Goal: Information Seeking & Learning: Learn about a topic

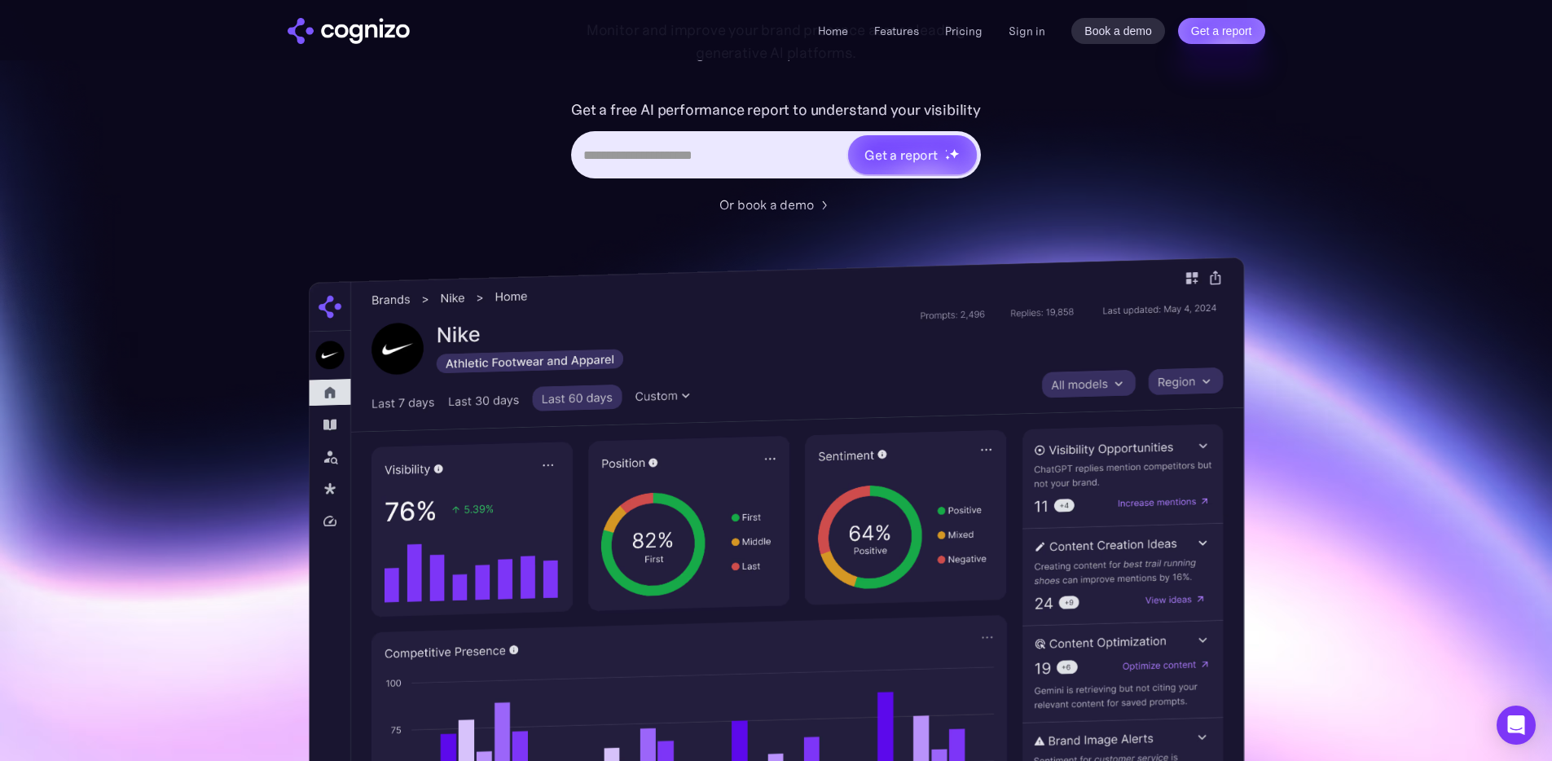
scroll to position [247, 0]
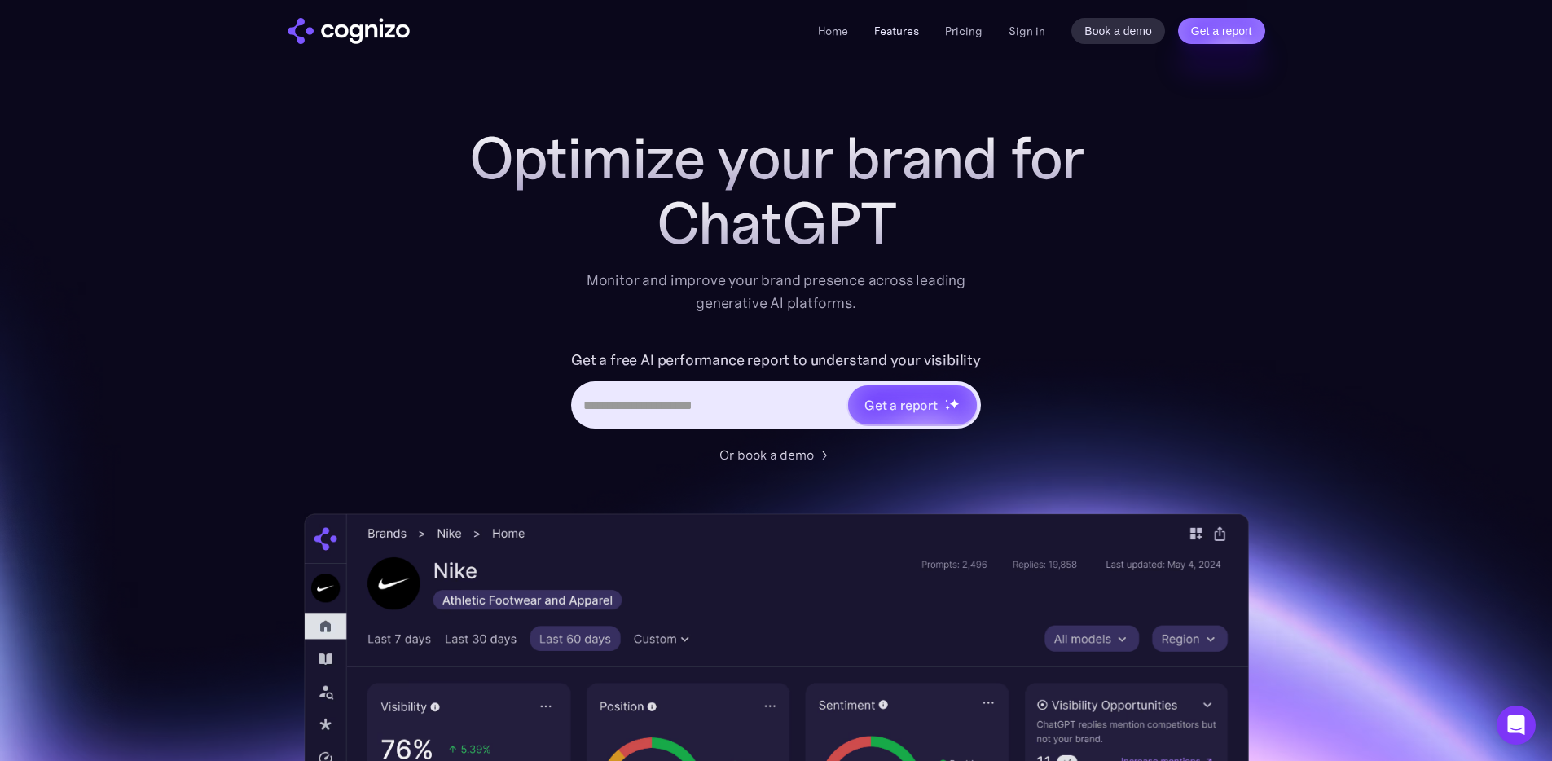
click at [900, 28] on link "Features" at bounding box center [896, 31] width 45 height 15
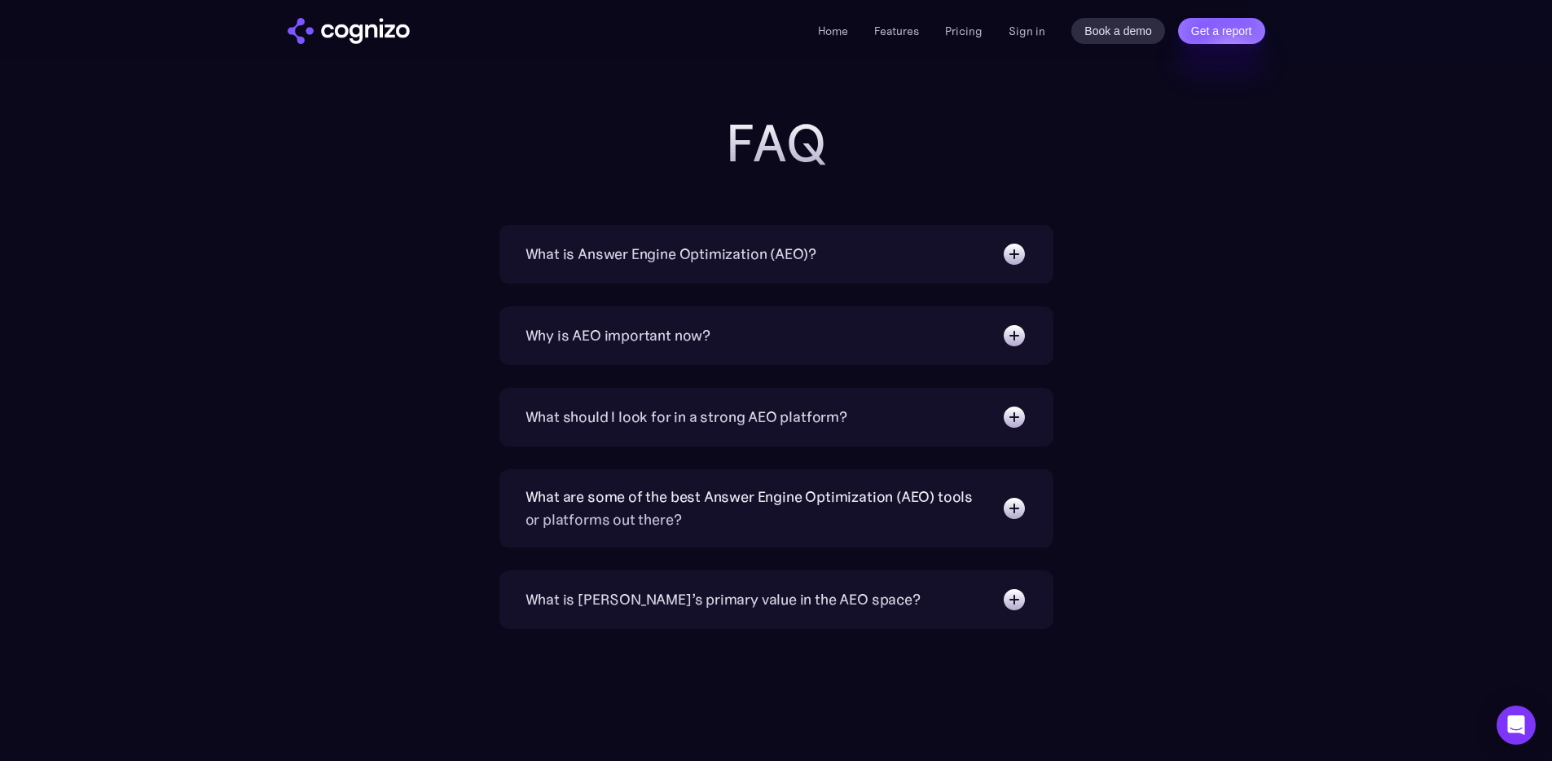
scroll to position [5215, 0]
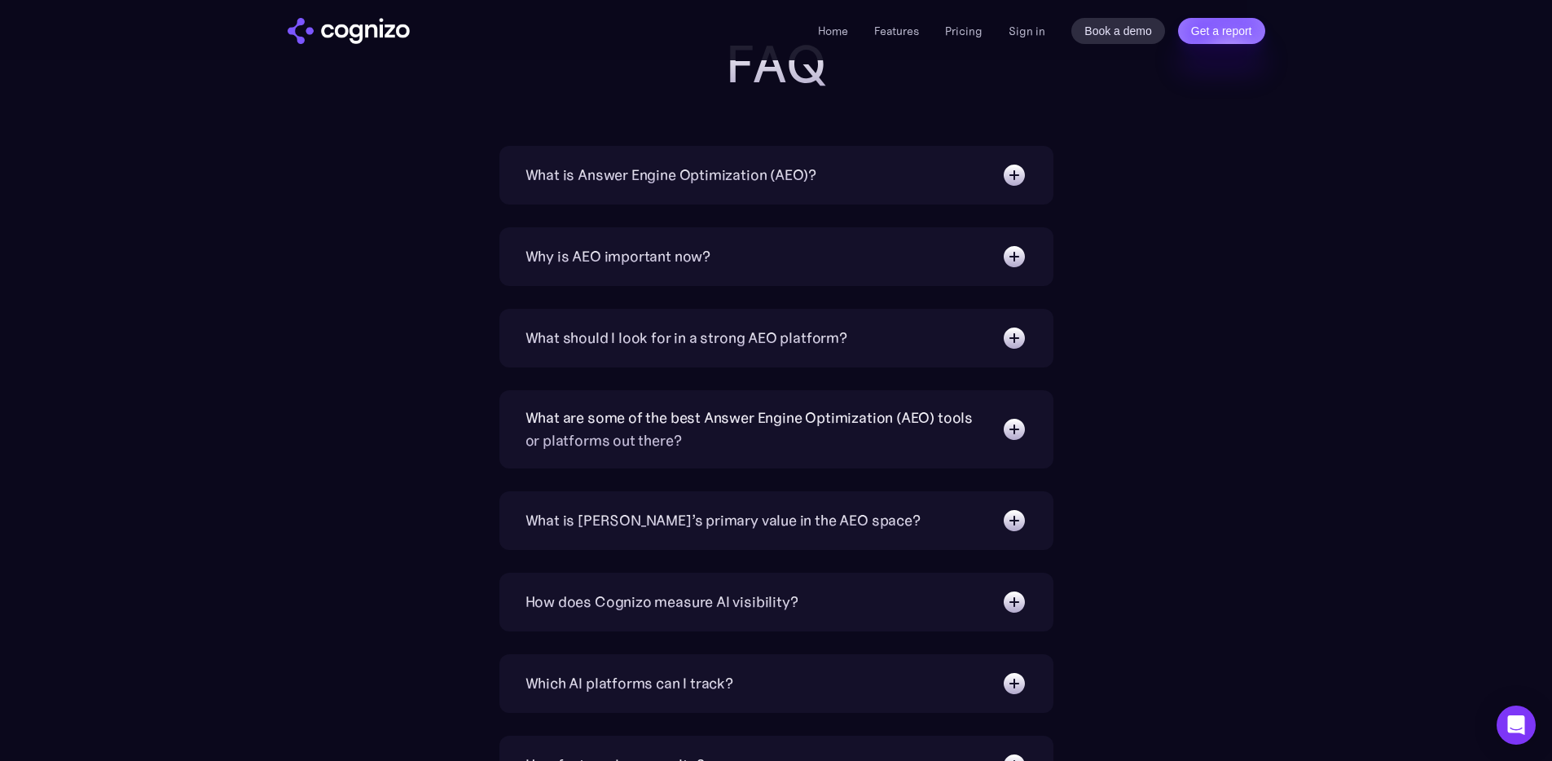
click at [1004, 172] on img at bounding box center [1014, 175] width 26 height 26
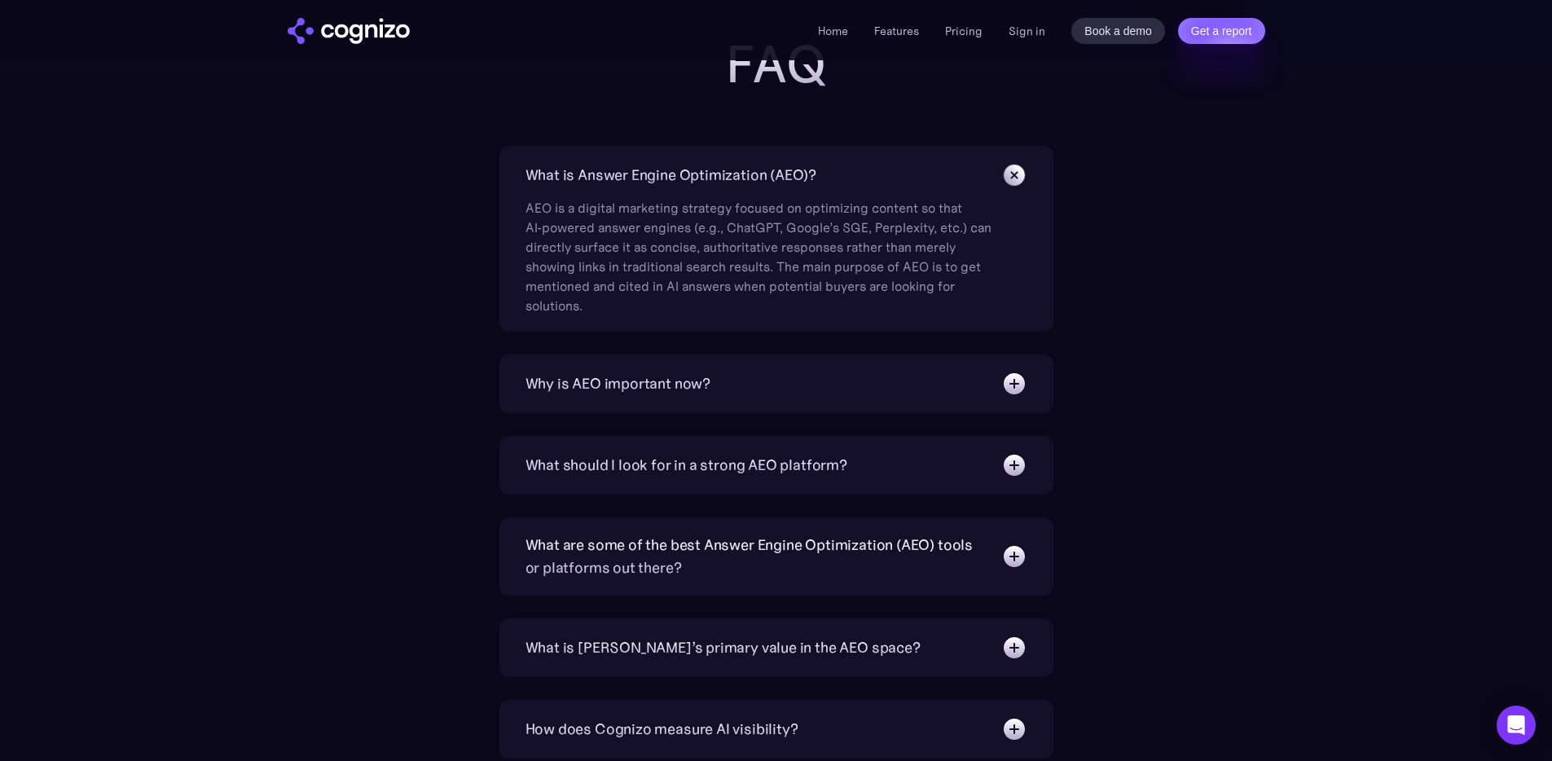
click at [1004, 172] on img at bounding box center [1013, 174] width 37 height 37
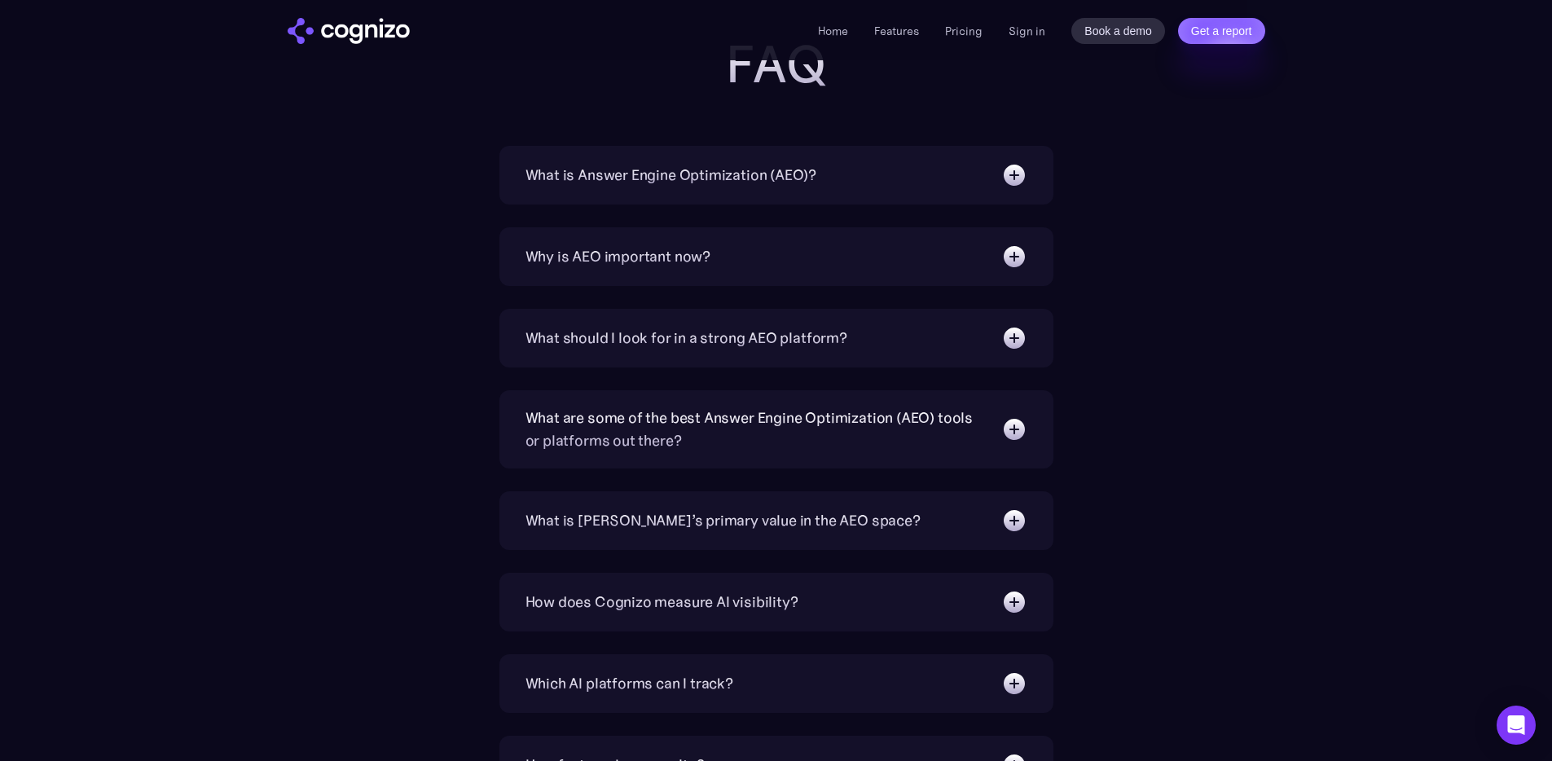
click at [1014, 256] on img at bounding box center [1014, 257] width 26 height 26
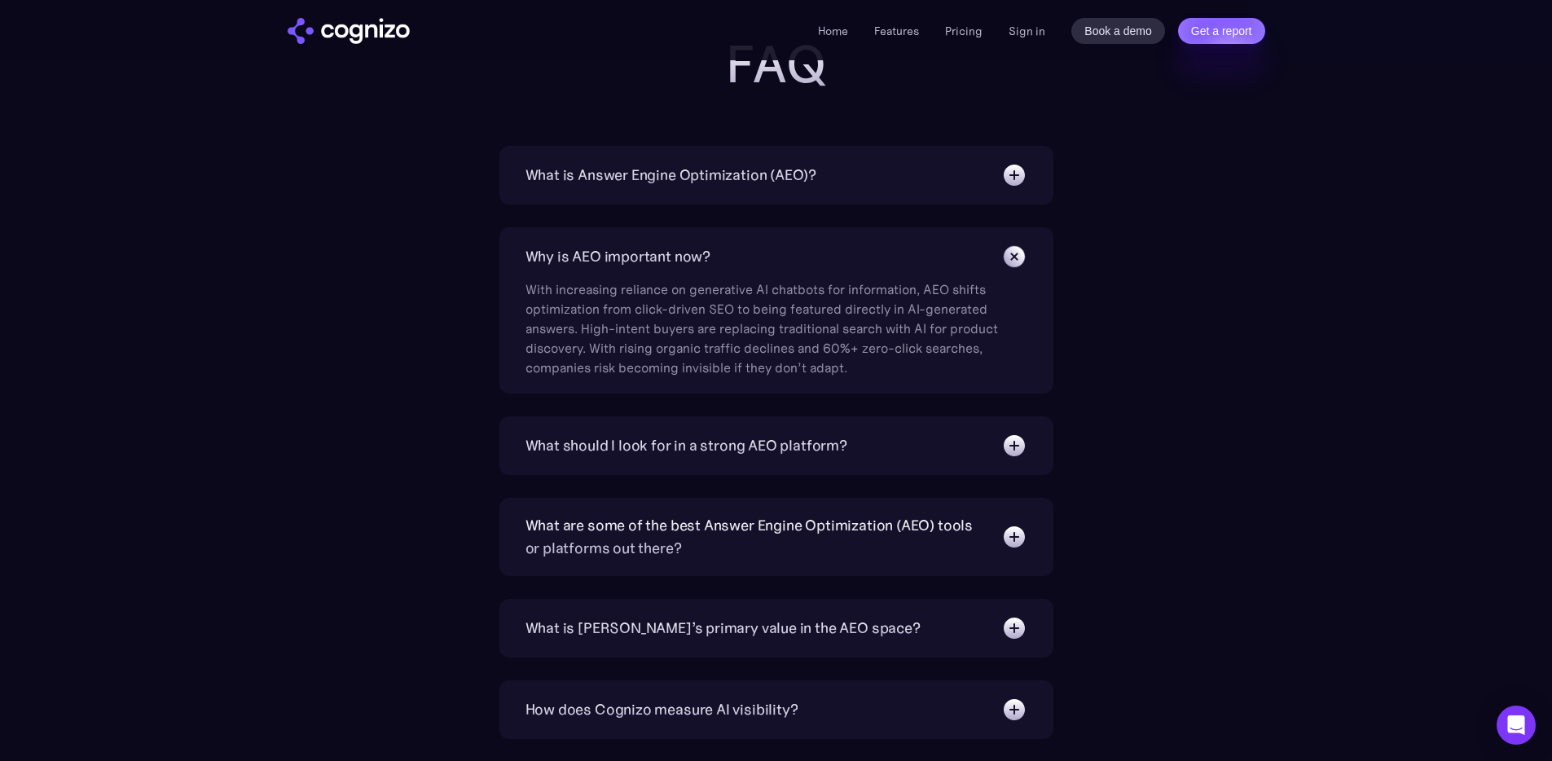
click at [1014, 256] on img at bounding box center [1013, 256] width 37 height 37
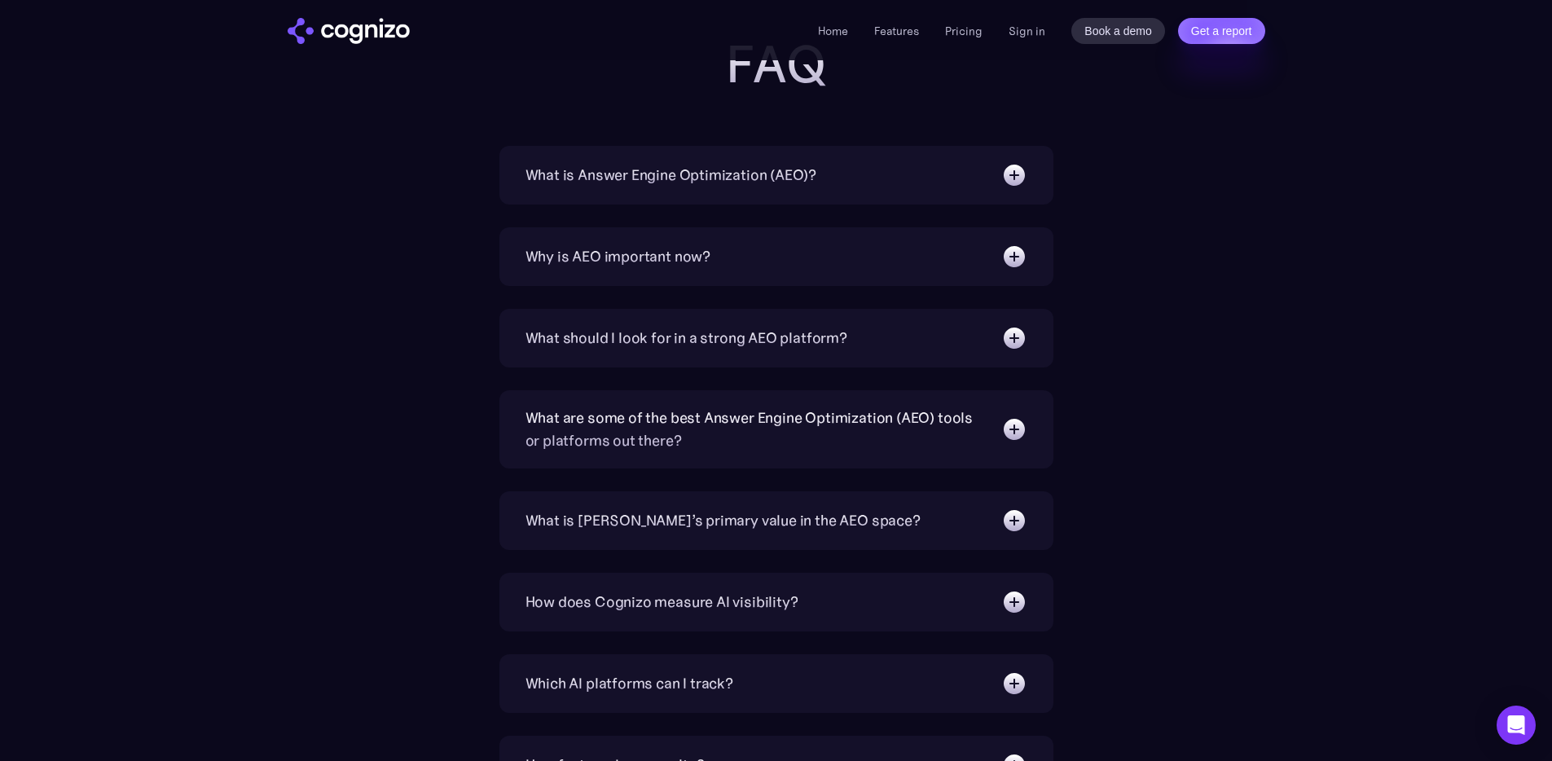
click at [945, 32] on ul "Home Features Pricing Book a demo Get a report" at bounding box center [900, 31] width 165 height 20
click at [956, 31] on link "Pricing" at bounding box center [963, 31] width 37 height 15
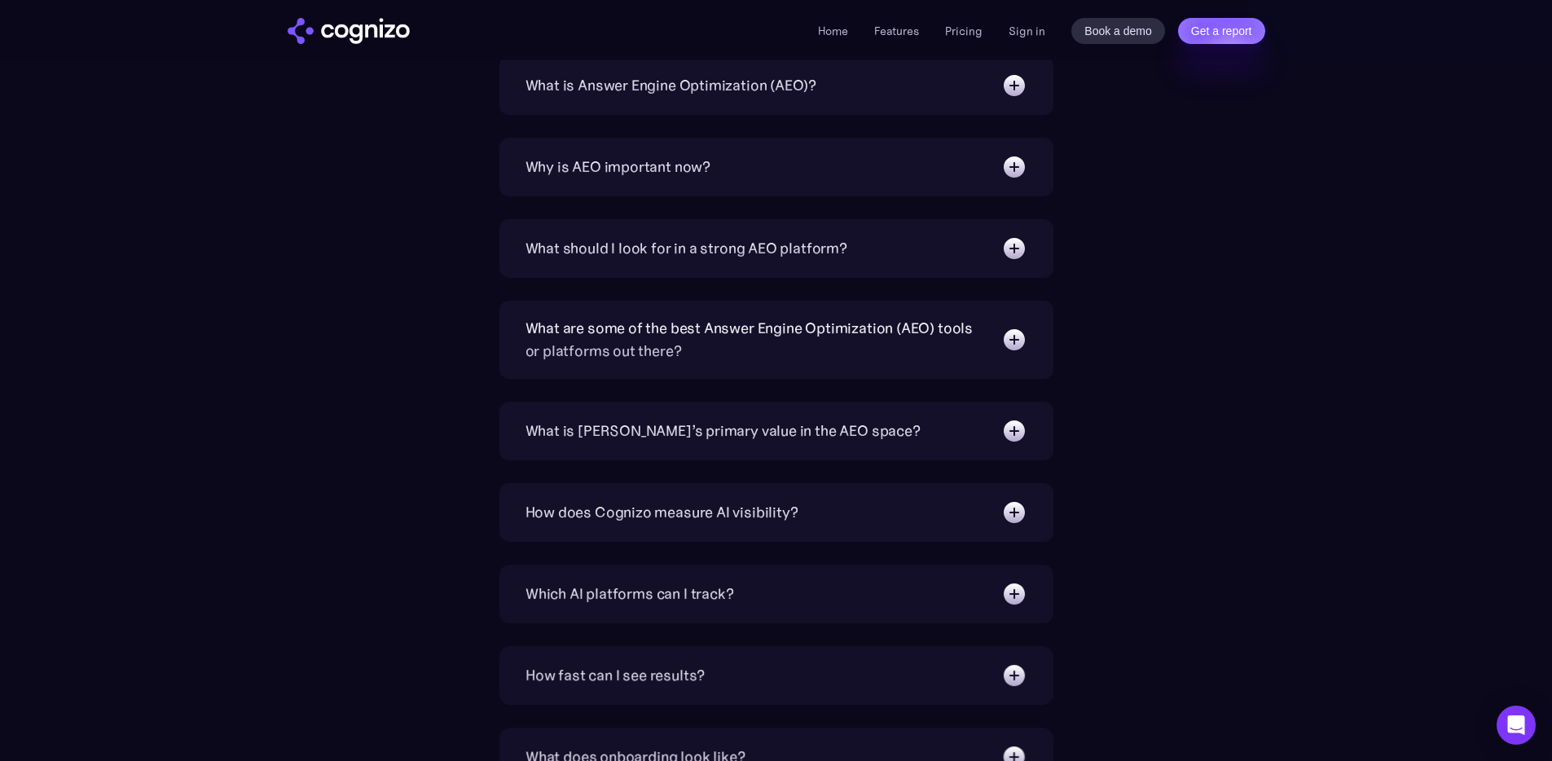
scroll to position [3754, 0]
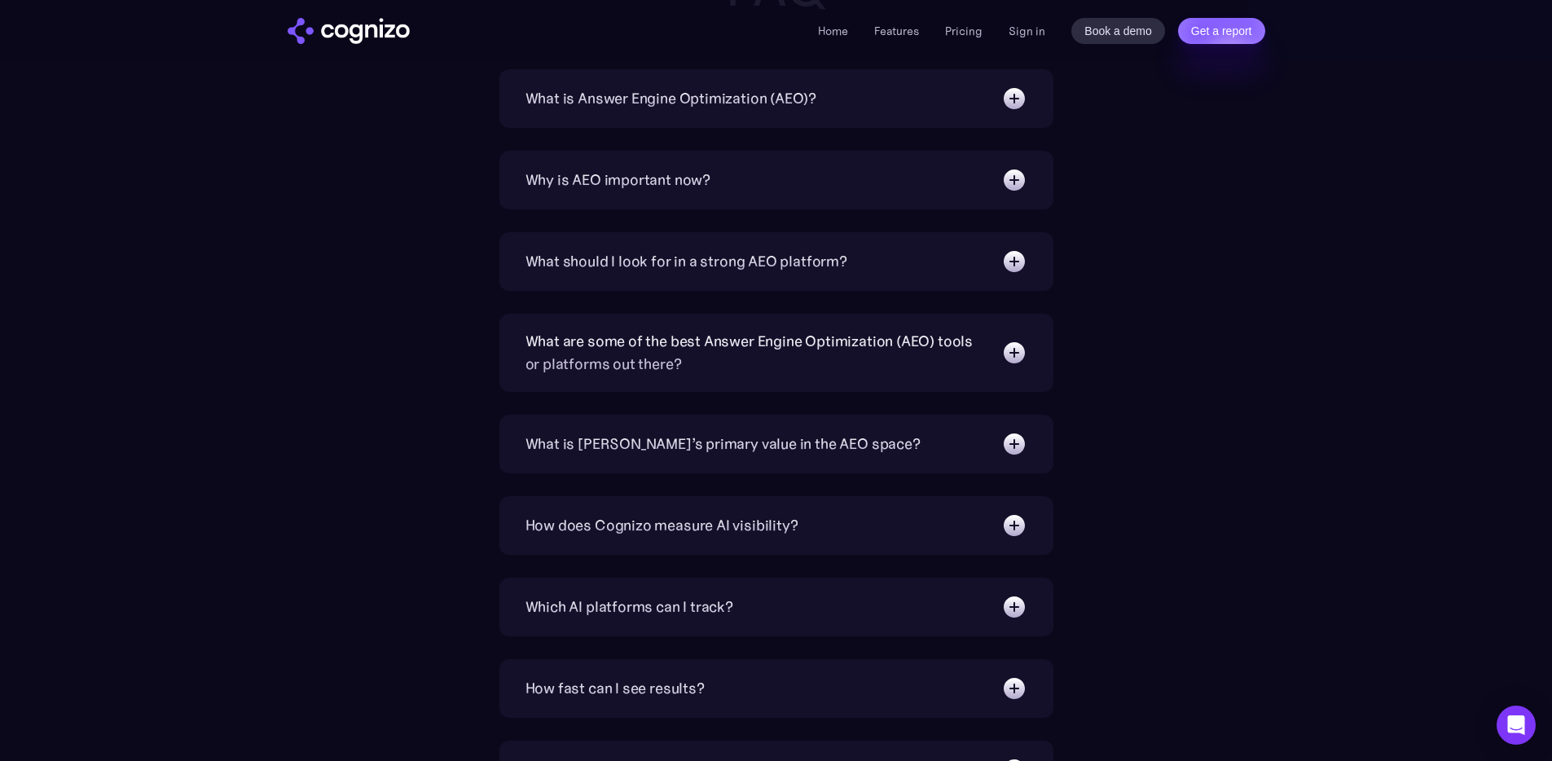
click at [1016, 182] on img at bounding box center [1014, 180] width 26 height 26
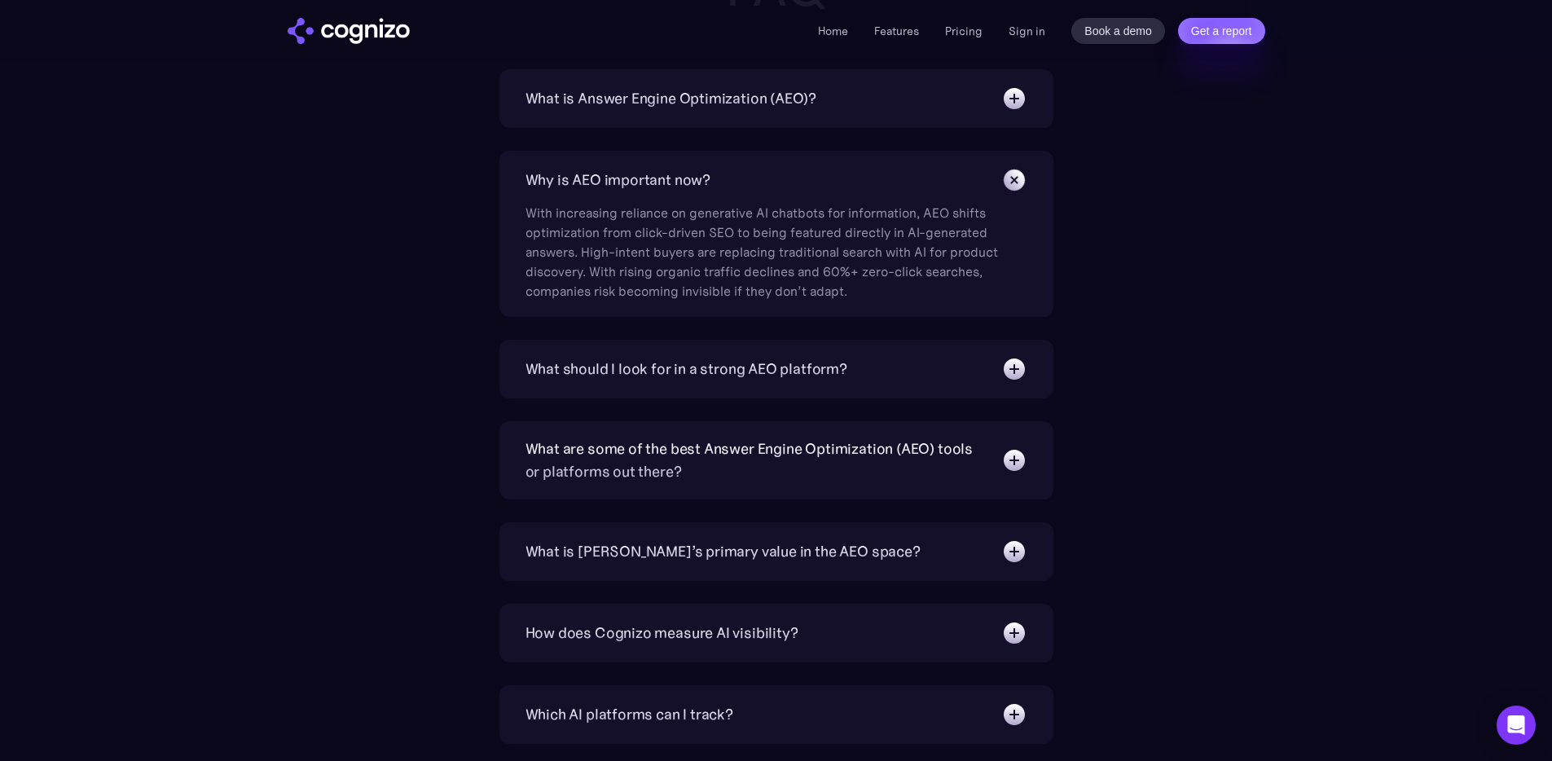
click at [1016, 182] on img at bounding box center [1013, 179] width 37 height 37
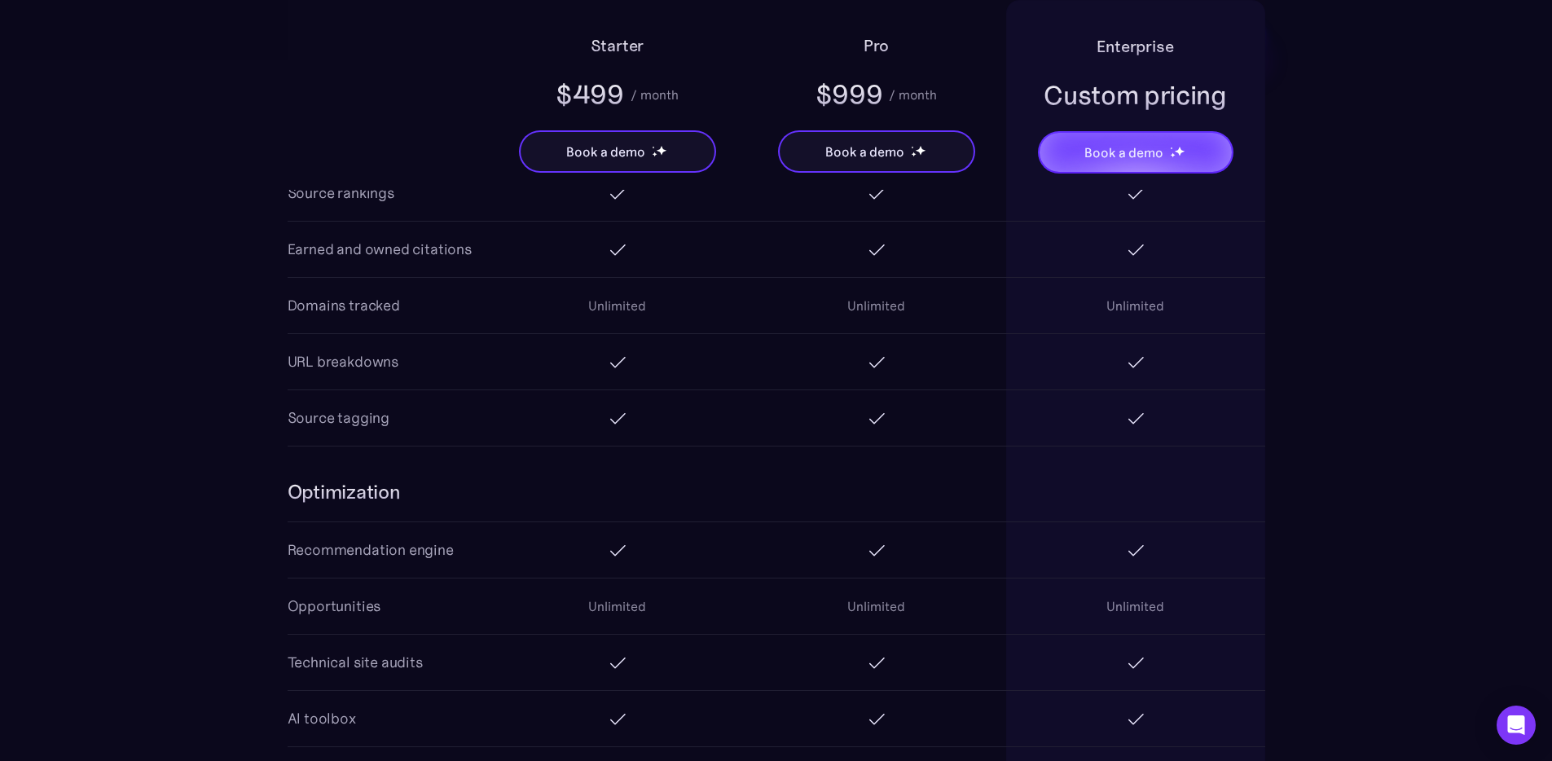
scroll to position [0, 0]
